Goal: Task Accomplishment & Management: Complete application form

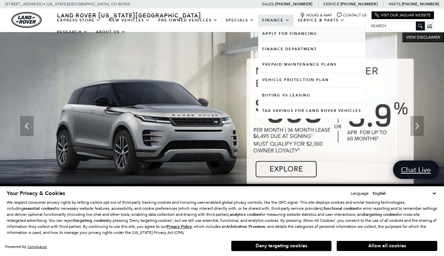
click at [274, 37] on link "Apply for Financing" at bounding box center [311, 33] width 107 height 15
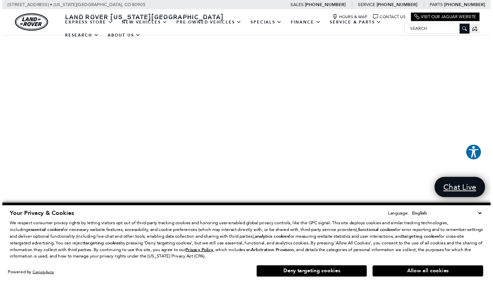
scroll to position [152, 0]
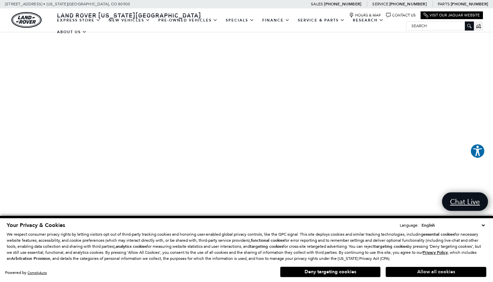
click at [436, 256] on button "Allow all cookies" at bounding box center [436, 272] width 101 height 10
